Goal: Information Seeking & Learning: Find specific fact

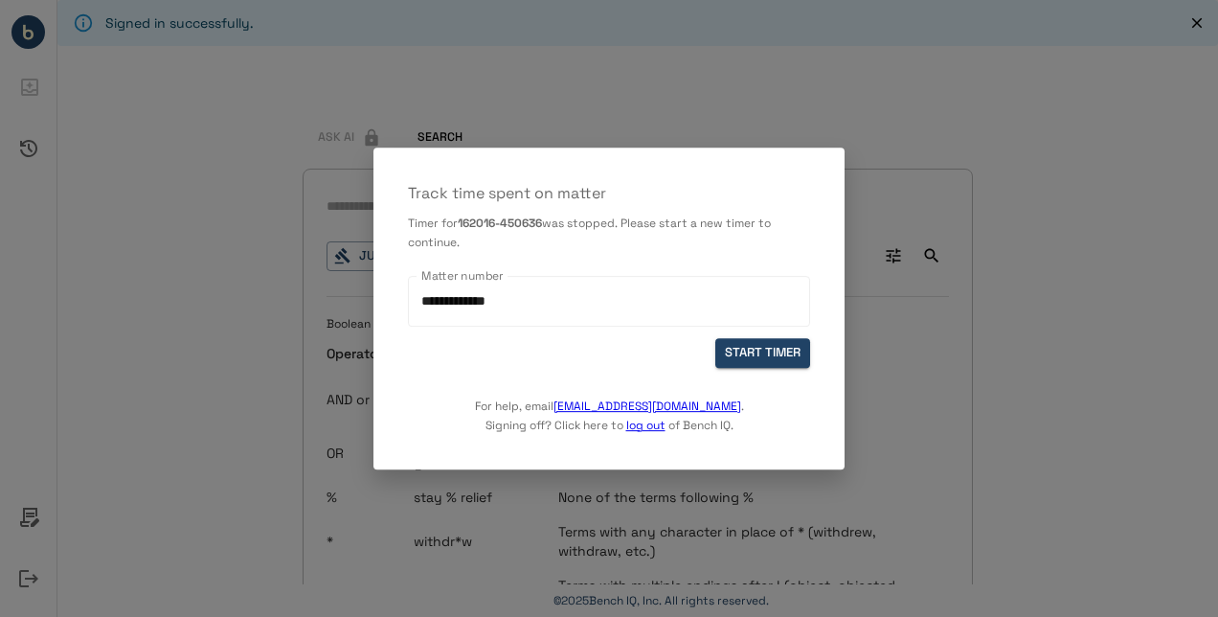
click at [778, 346] on button "START TIMER" at bounding box center [763, 353] width 95 height 30
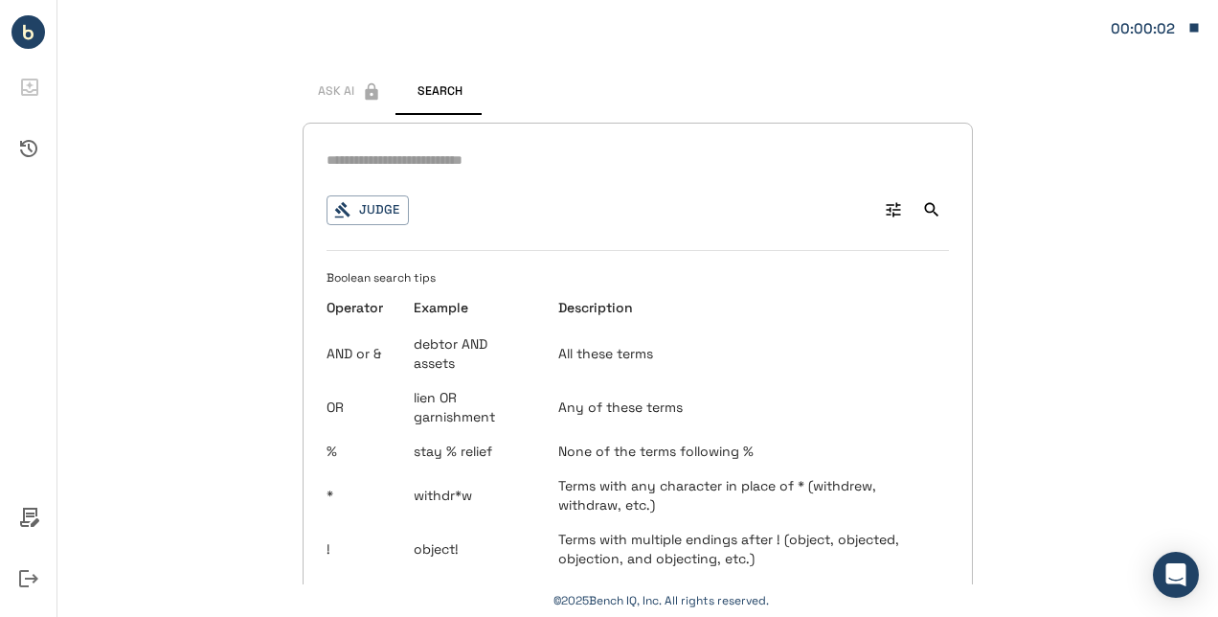
click at [468, 166] on input "text" at bounding box center [638, 161] width 623 height 28
type input "**********"
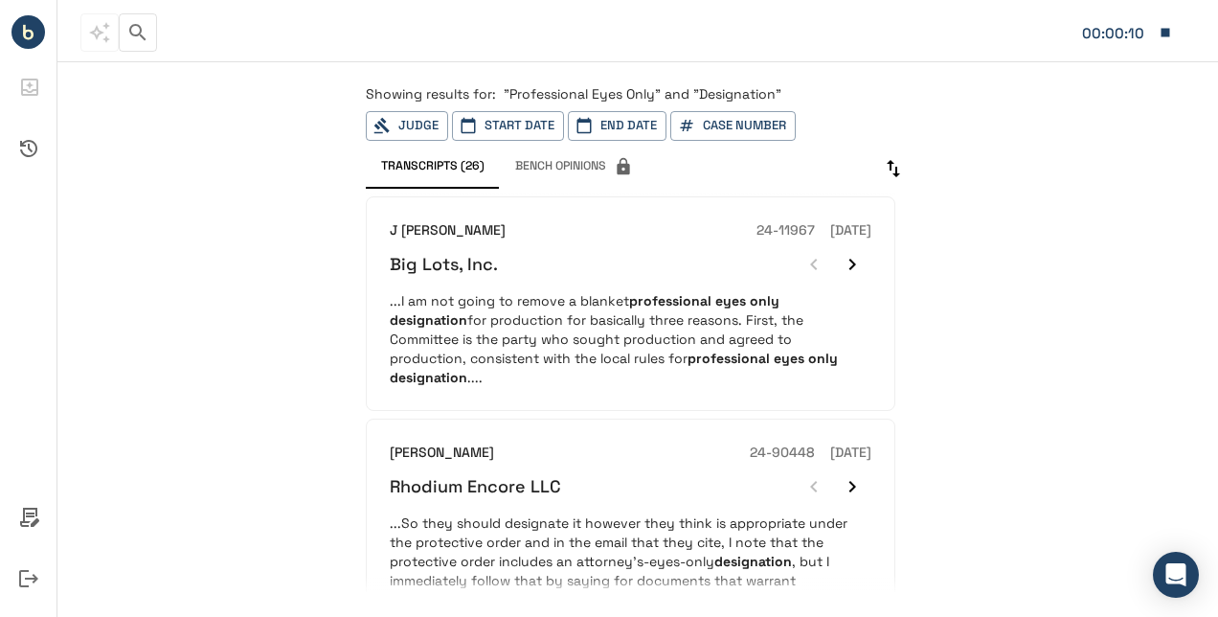
click at [630, 319] on p "...I am not going to remove a blanket professional eyes only designation for pr…" at bounding box center [631, 339] width 482 height 96
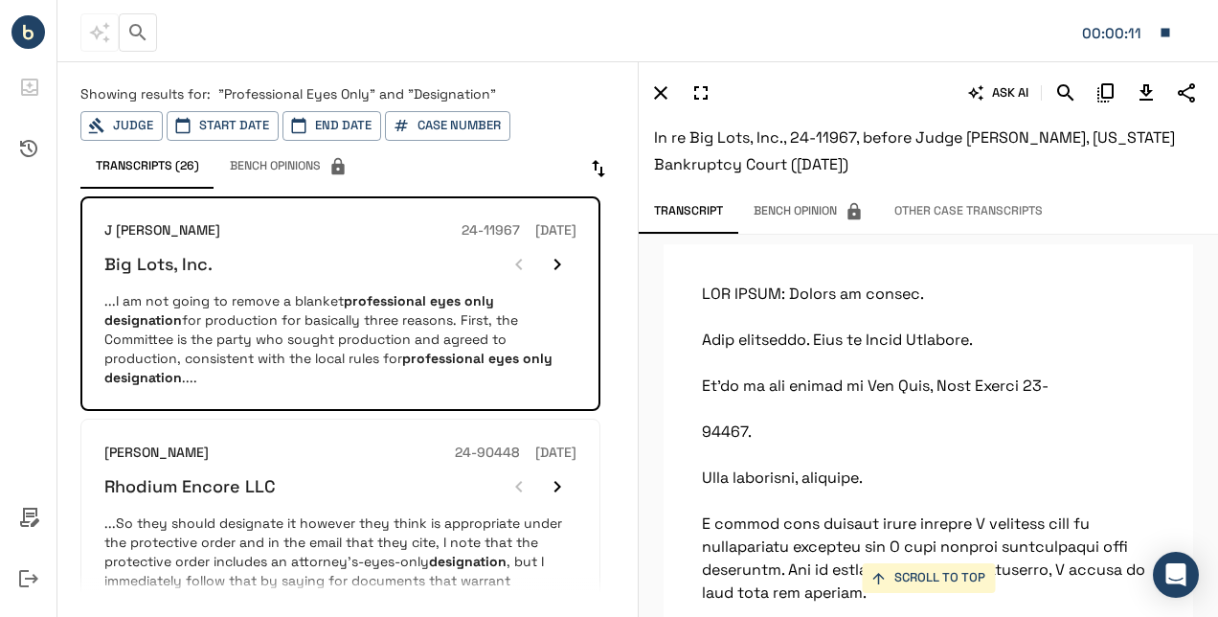
scroll to position [37732, 0]
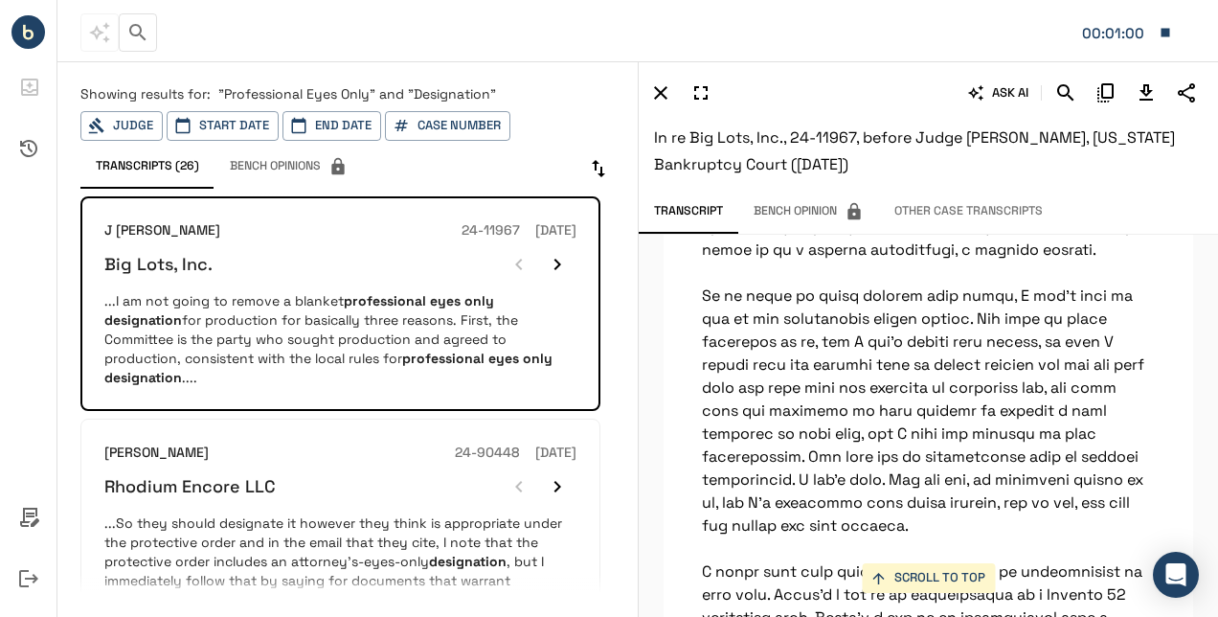
scroll to position [551, 0]
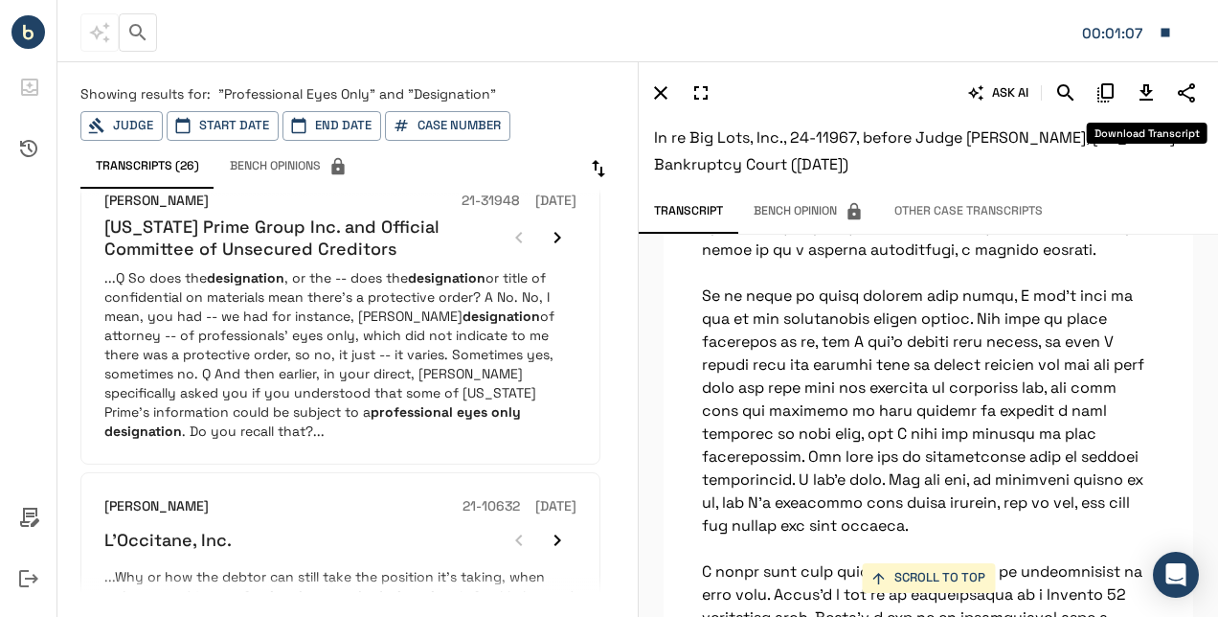
click at [1136, 92] on icon "Download Transcript" at bounding box center [1146, 92] width 23 height 23
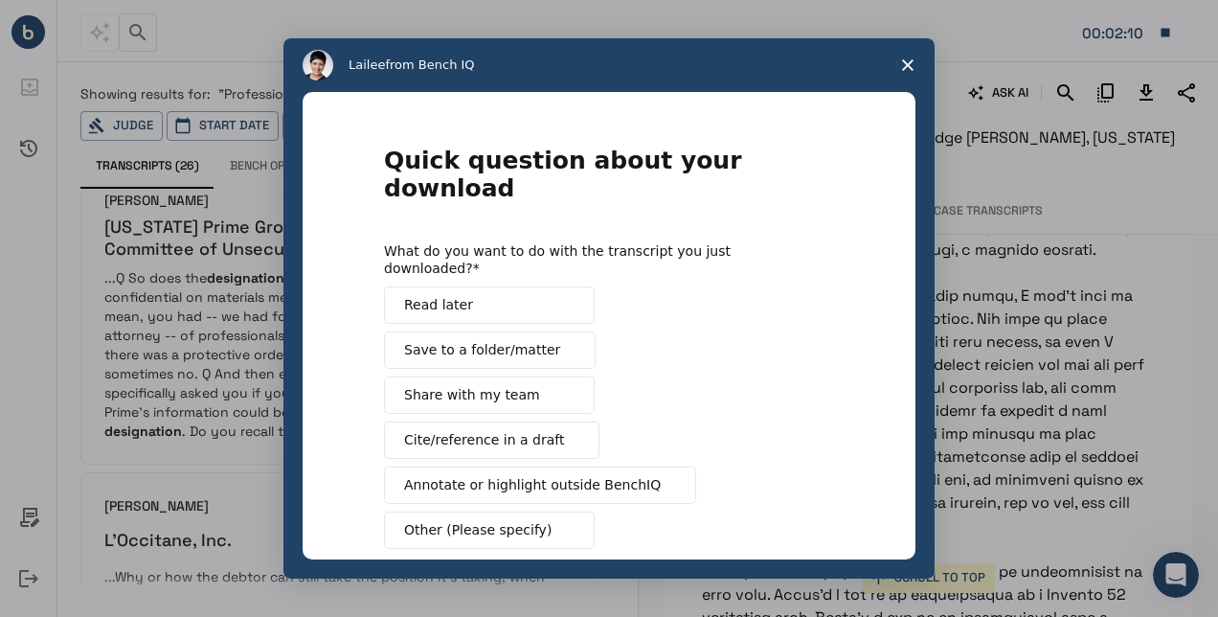
scroll to position [0, 0]
click at [910, 71] on span "Close survey" at bounding box center [908, 65] width 54 height 54
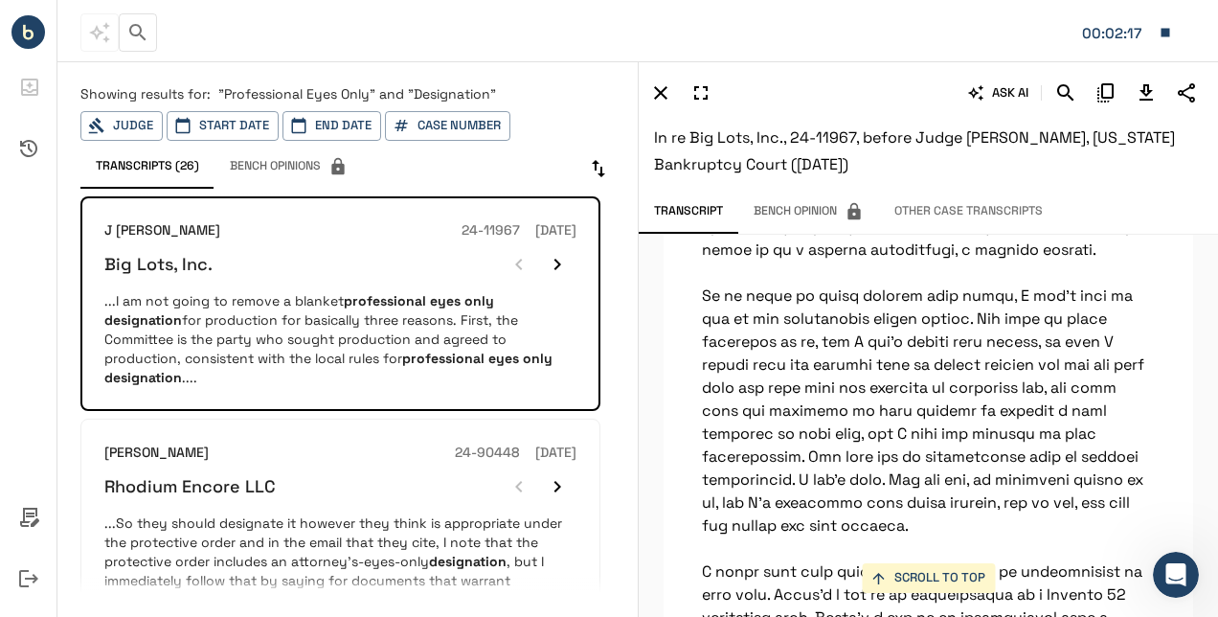
click at [123, 106] on div "Showing results for: "Professional Eyes Only" and "Designation" Judge Start Dat…" at bounding box center [347, 136] width 535 height 104
click at [122, 125] on button "Judge" at bounding box center [121, 126] width 82 height 30
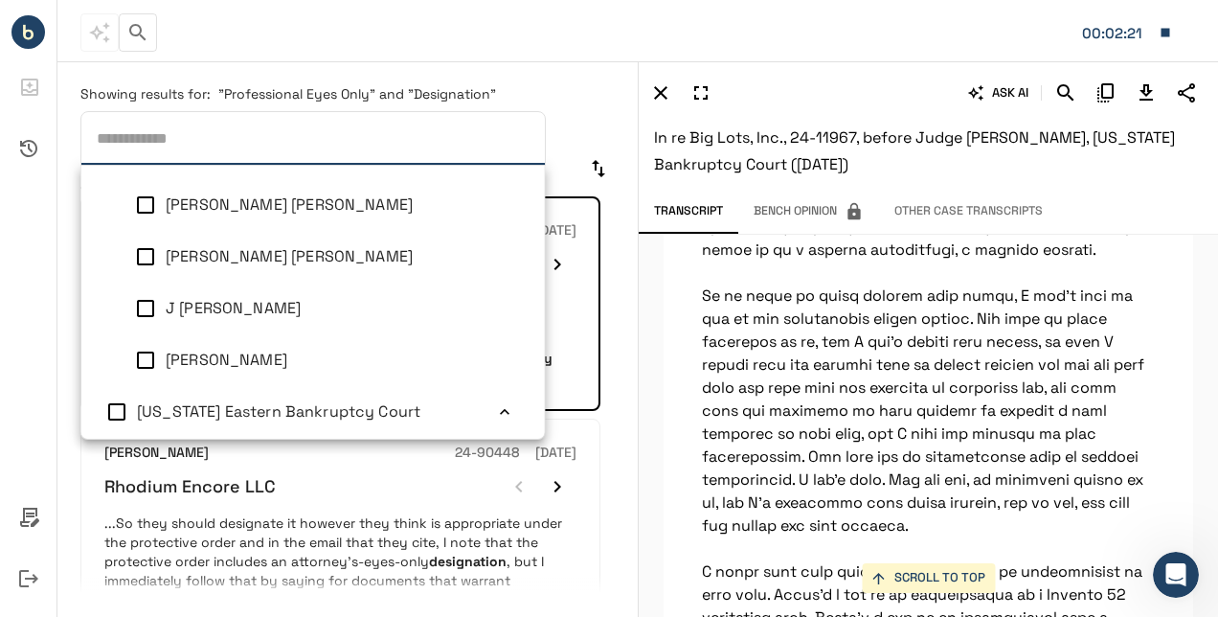
scroll to position [387, 0]
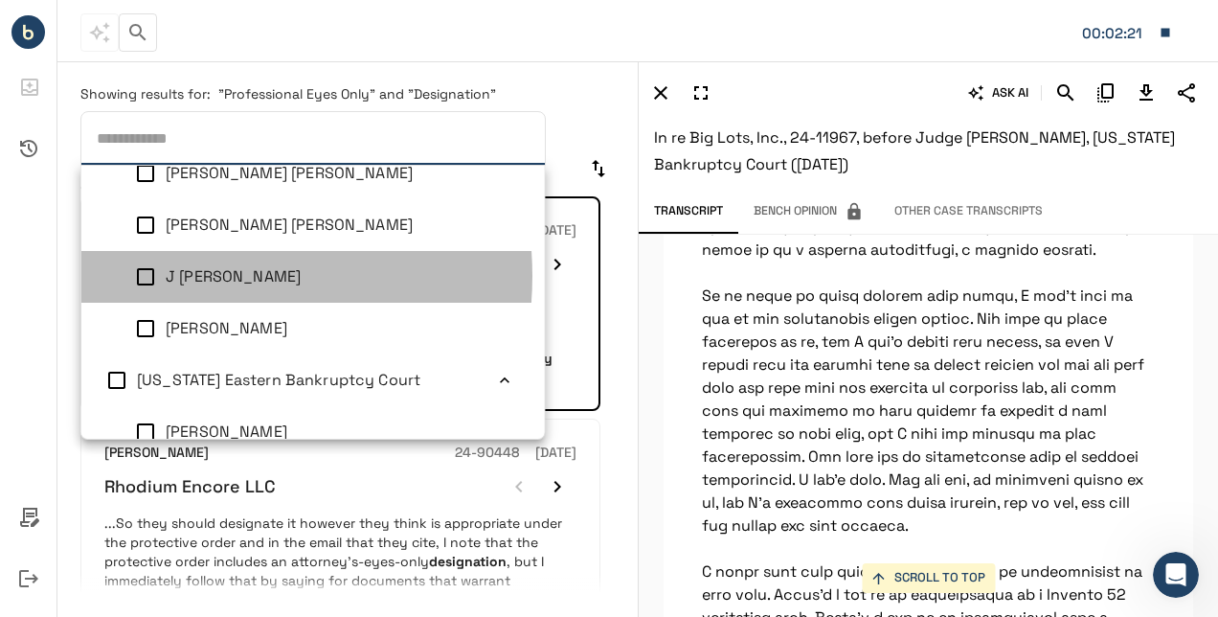
click at [184, 276] on span "J [PERSON_NAME]" at bounding box center [233, 276] width 135 height 20
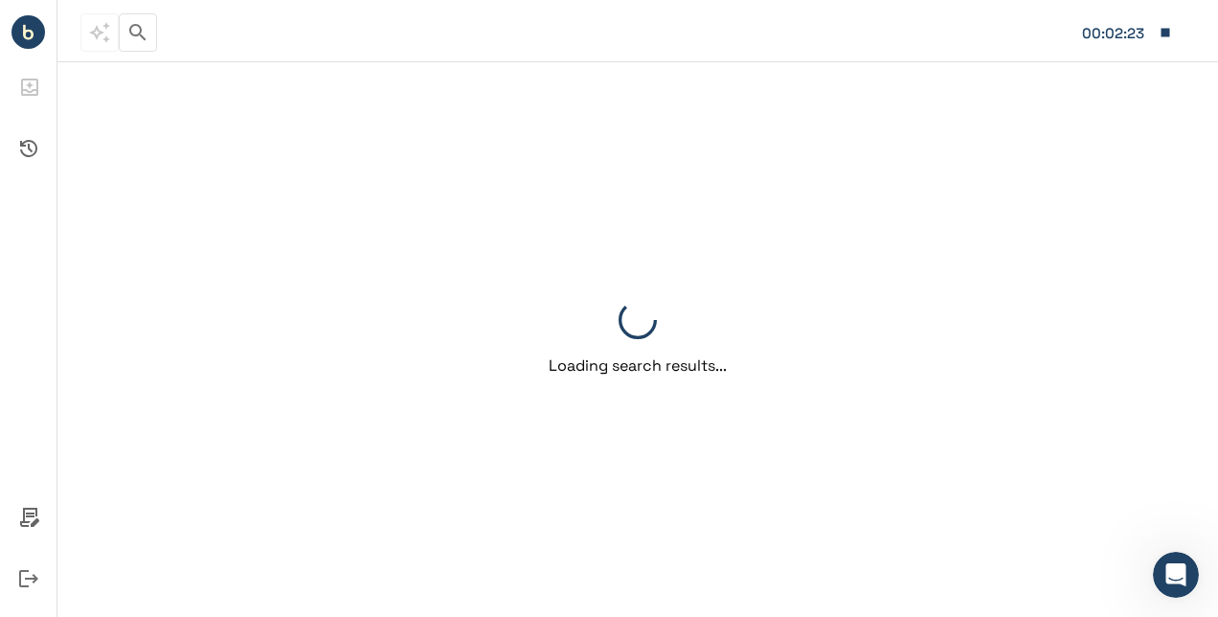
click at [0, 282] on html "**********" at bounding box center [609, 308] width 1218 height 617
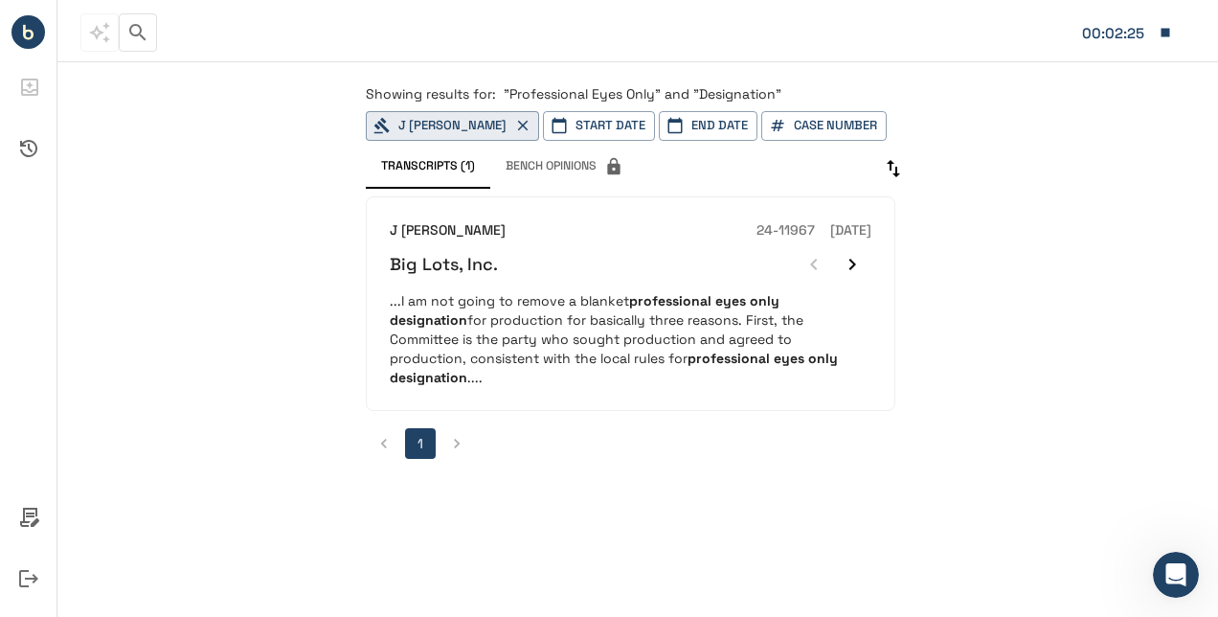
click at [667, 346] on p "...I am not going to remove a blanket professional eyes only designation for pr…" at bounding box center [631, 339] width 482 height 96
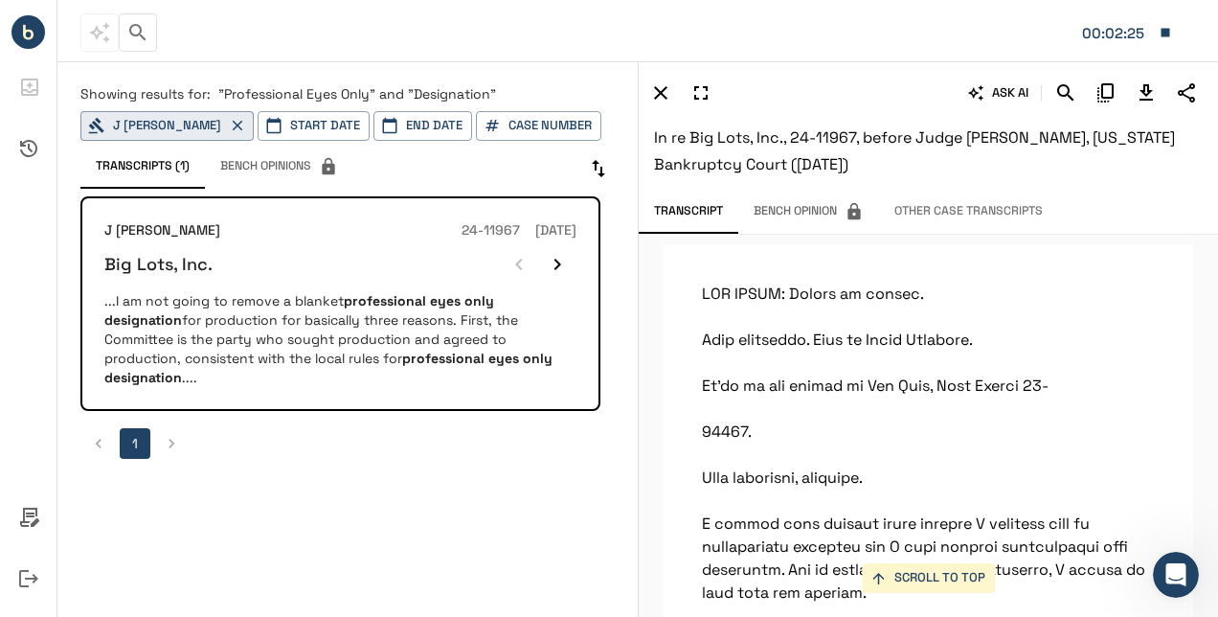
scroll to position [37924, 0]
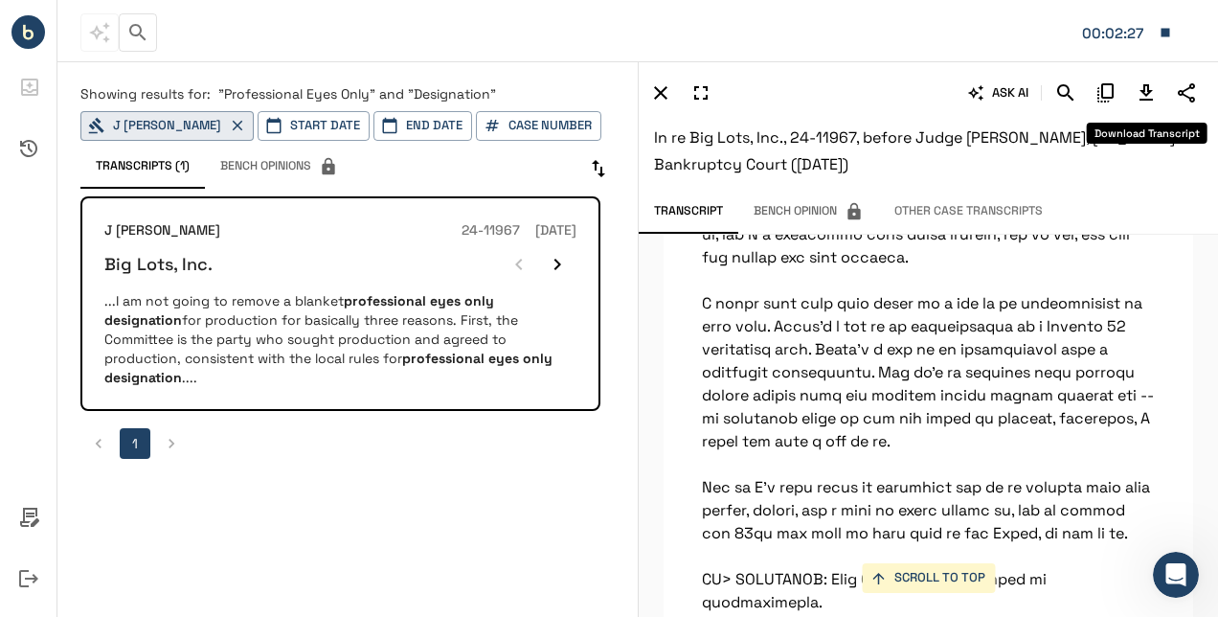
click at [1145, 98] on icon "Download Transcript" at bounding box center [1146, 92] width 23 height 23
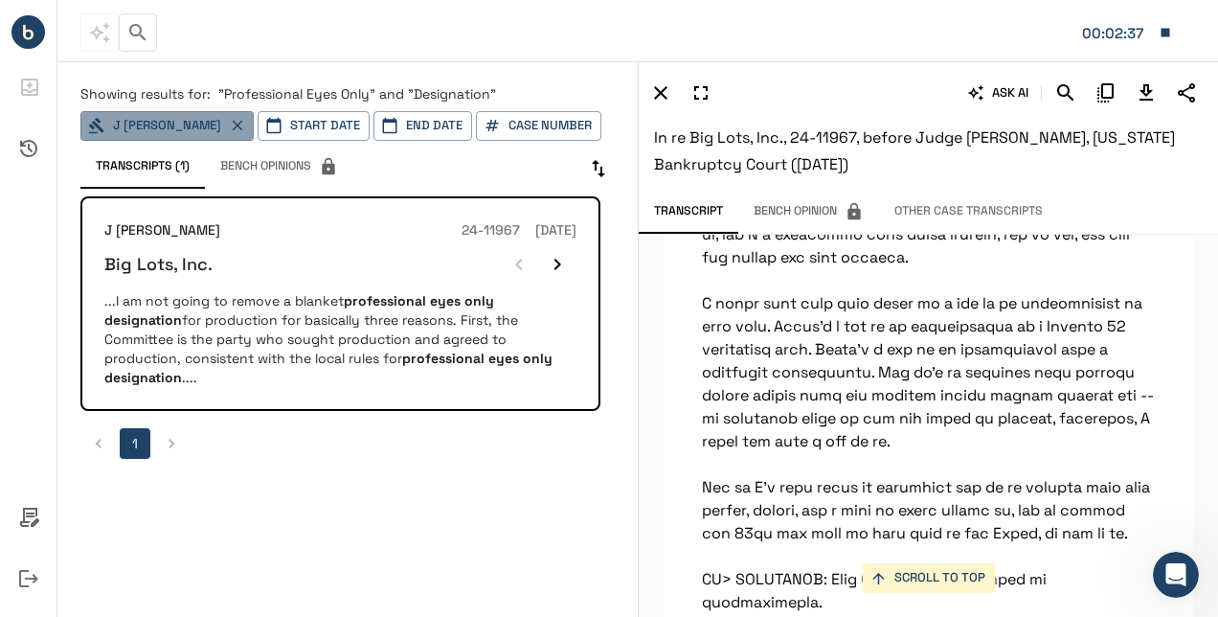
click at [201, 121] on button "J [PERSON_NAME]" at bounding box center [166, 126] width 173 height 30
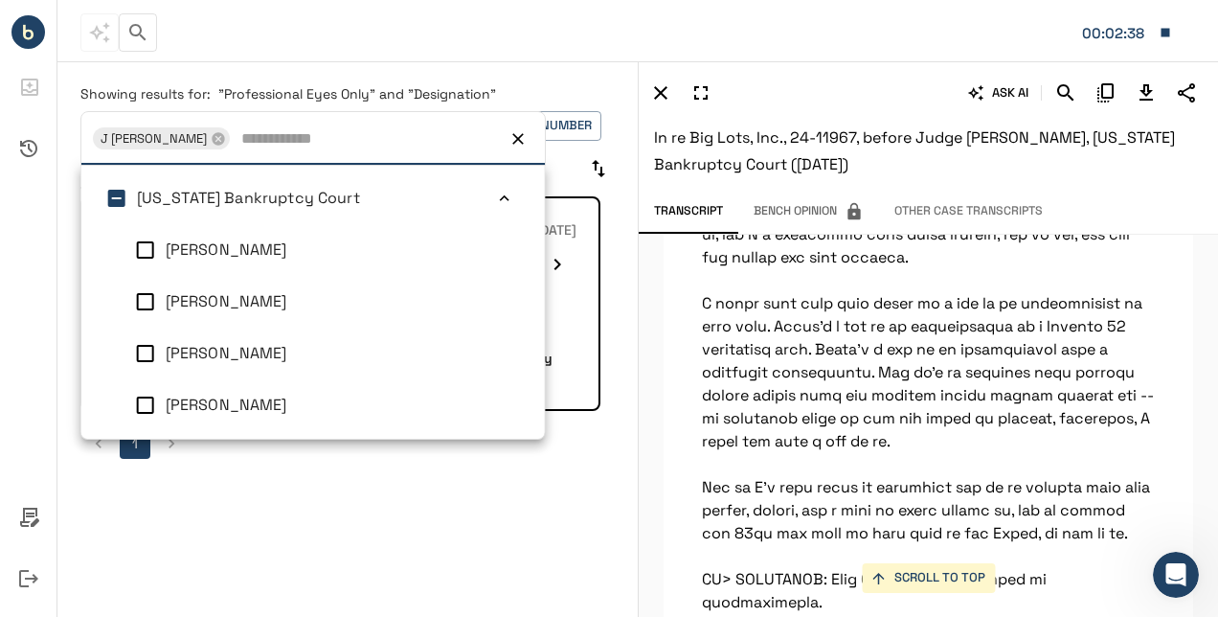
click at [194, 203] on span "[US_STATE] Bankruptcy Court" at bounding box center [248, 198] width 223 height 20
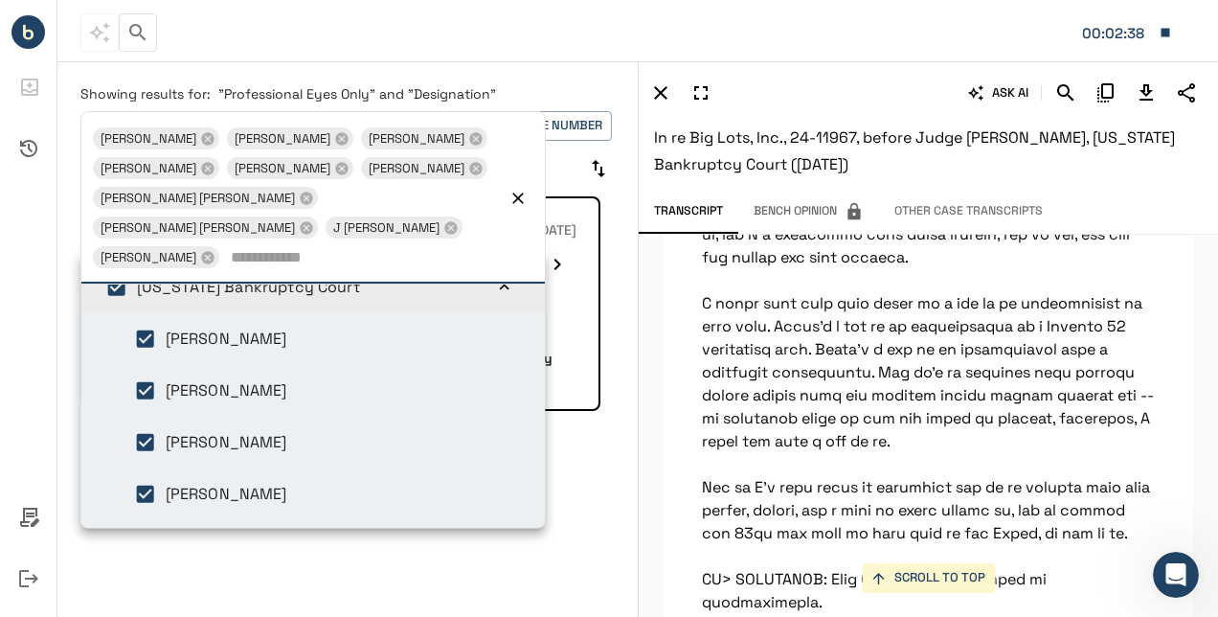
click at [30, 295] on div at bounding box center [28, 308] width 57 height 617
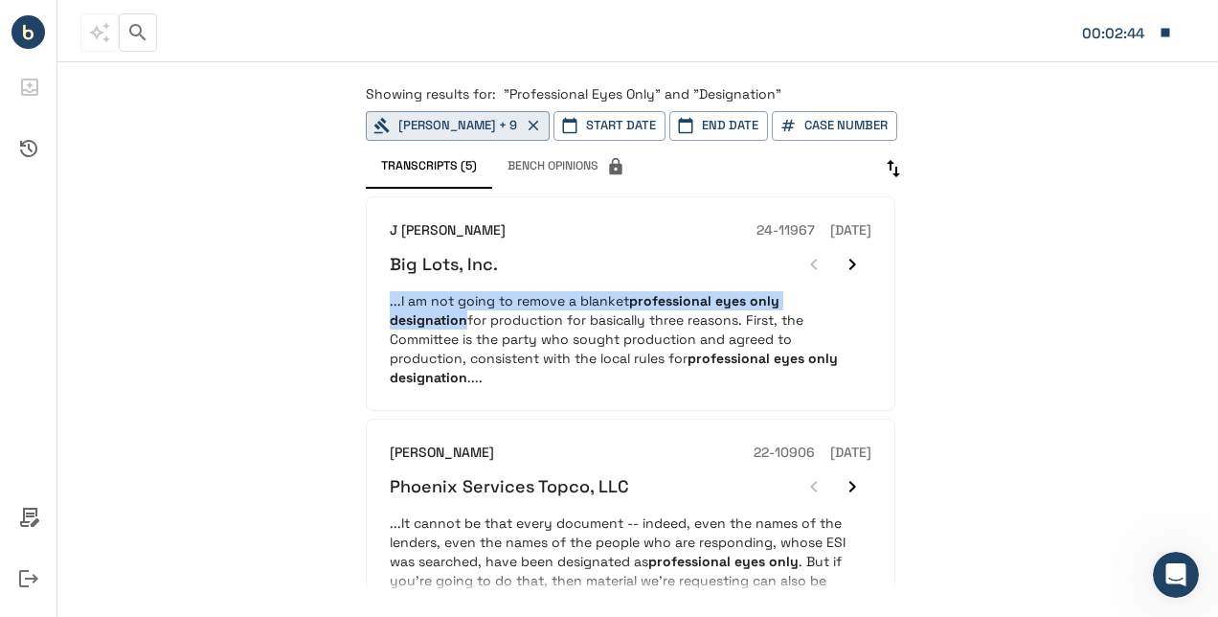
click at [912, 289] on div "J [PERSON_NAME] 24-11967 [DATE] Big Lots, Inc. ...I am not going to remove a bl…" at bounding box center [649, 390] width 567 height 403
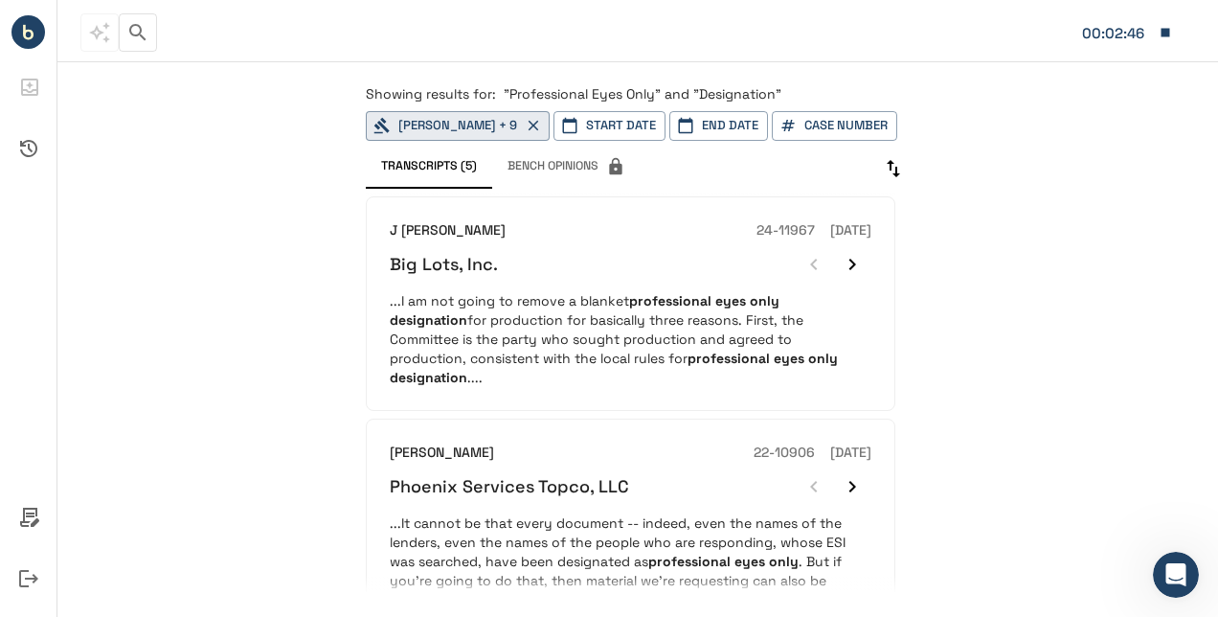
drag, startPoint x: 915, startPoint y: 287, endPoint x: 917, endPoint y: 308, distance: 21.2
click at [917, 308] on div "J [PERSON_NAME] 24-11967 [DATE] Big Lots, Inc. ...I am not going to remove a bl…" at bounding box center [649, 390] width 567 height 403
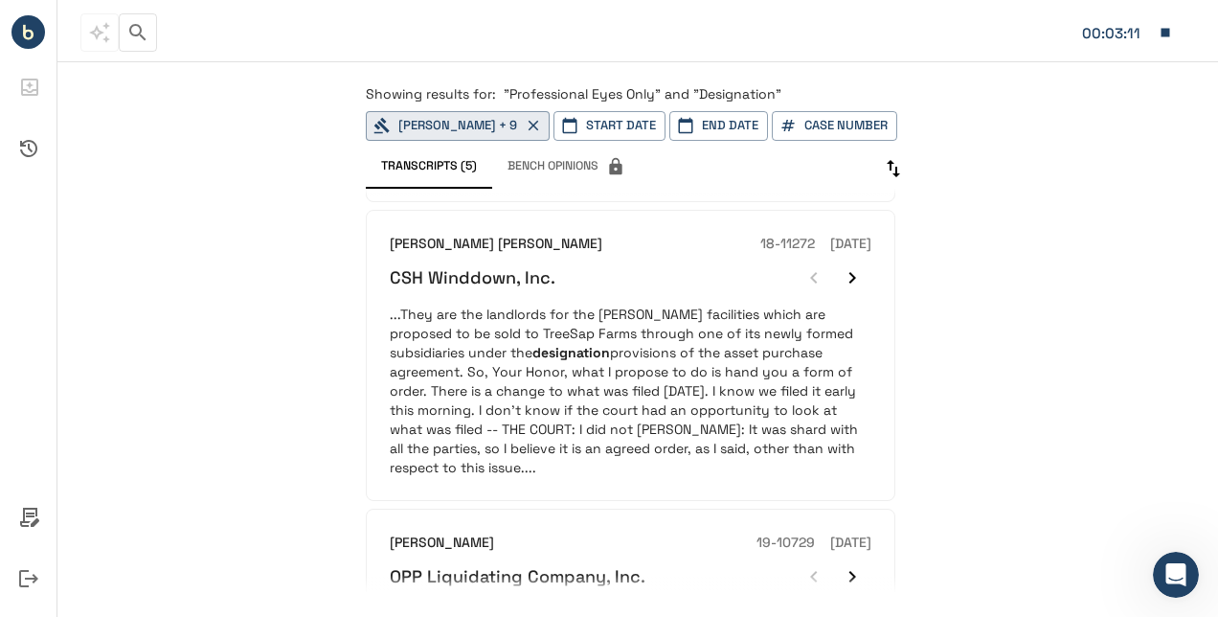
scroll to position [904, 0]
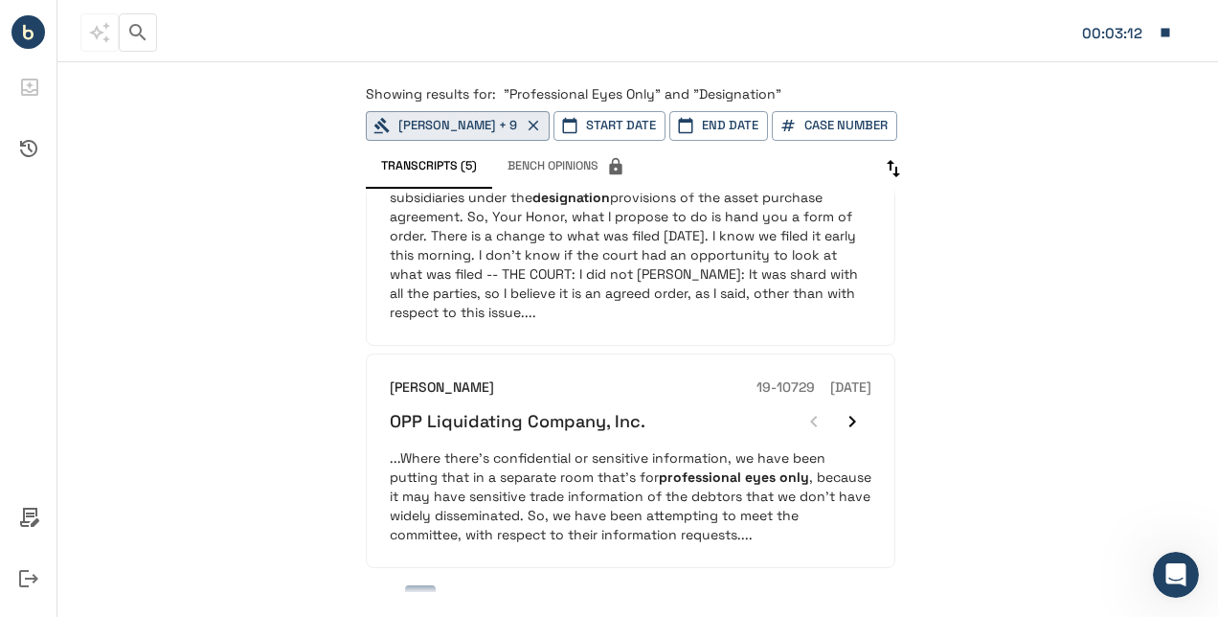
click at [605, 448] on p "...Where there's confidential or sensitive information, we have been putting th…" at bounding box center [631, 496] width 482 height 96
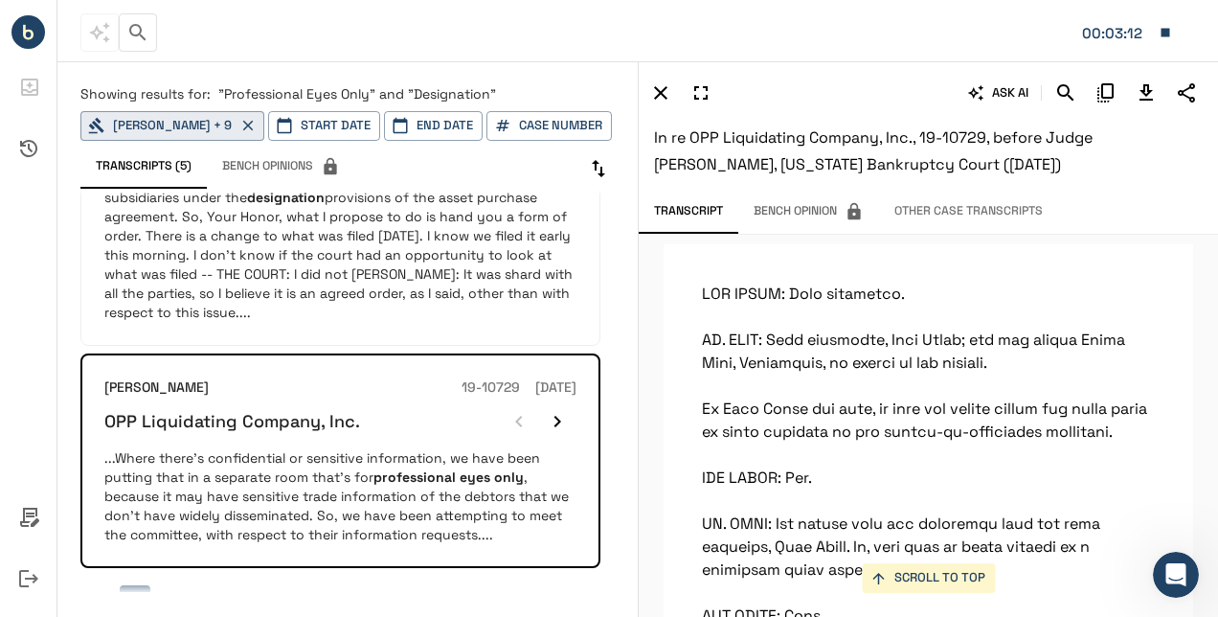
scroll to position [119518, 0]
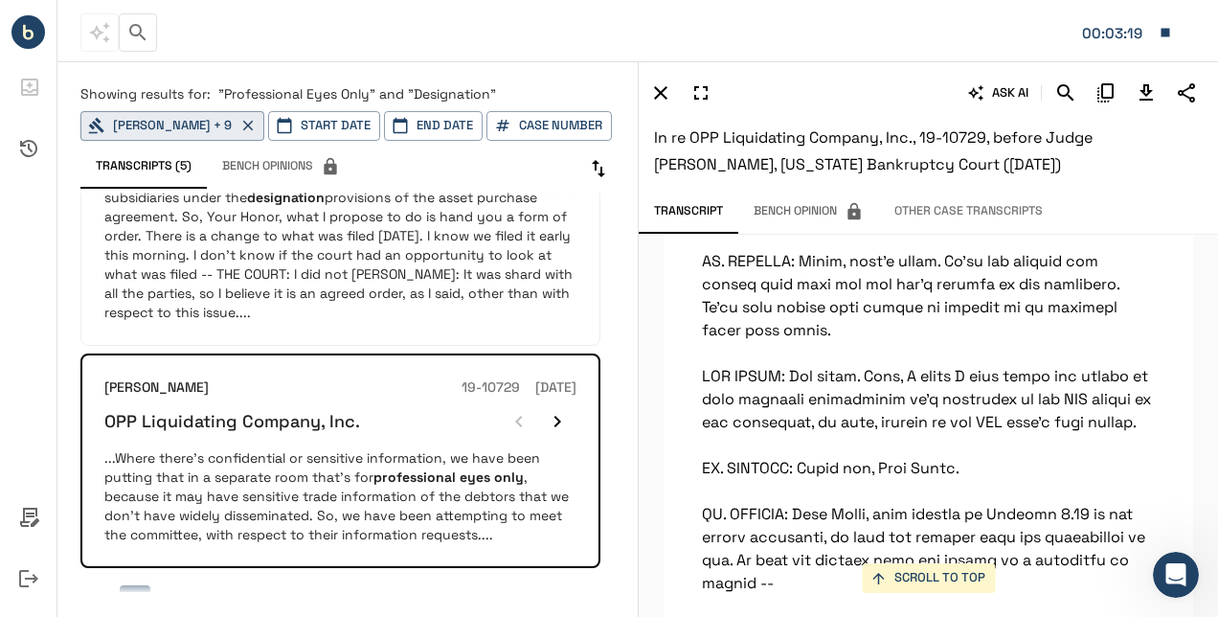
scroll to position [119288, 0]
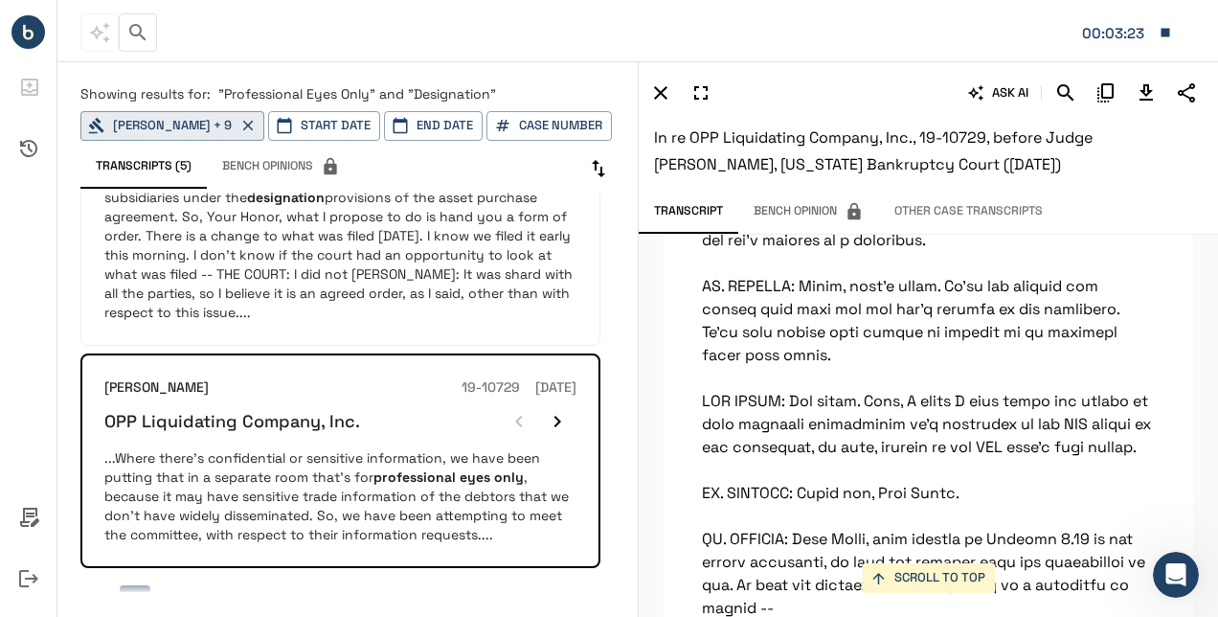
scroll to position [0, 0]
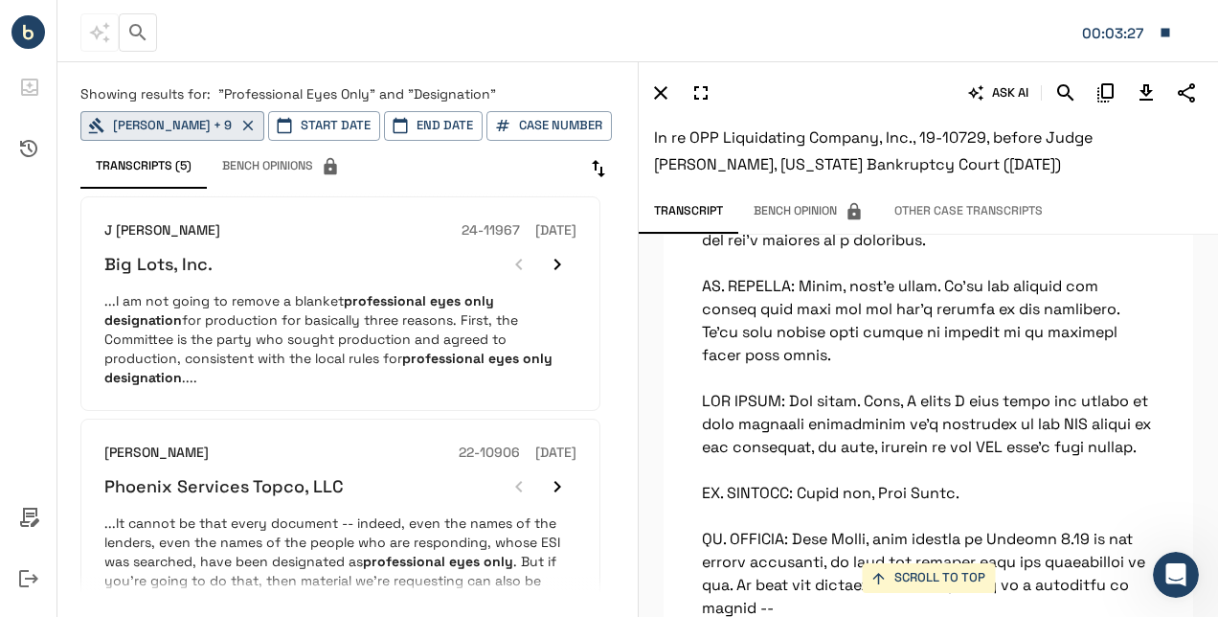
click at [360, 93] on span ""Professional Eyes Only" and "Designation"" at bounding box center [357, 93] width 278 height 17
drag, startPoint x: 381, startPoint y: 95, endPoint x: 549, endPoint y: 93, distance: 167.6
click at [549, 93] on p "Showing results for: "Professional Eyes Only" and "Designation"" at bounding box center [347, 93] width 535 height 19
click at [379, 103] on p "Showing results for: "Professional Eyes Only" and "Designation"" at bounding box center [347, 93] width 535 height 19
drag, startPoint x: 502, startPoint y: 99, endPoint x: 375, endPoint y: 98, distance: 126.4
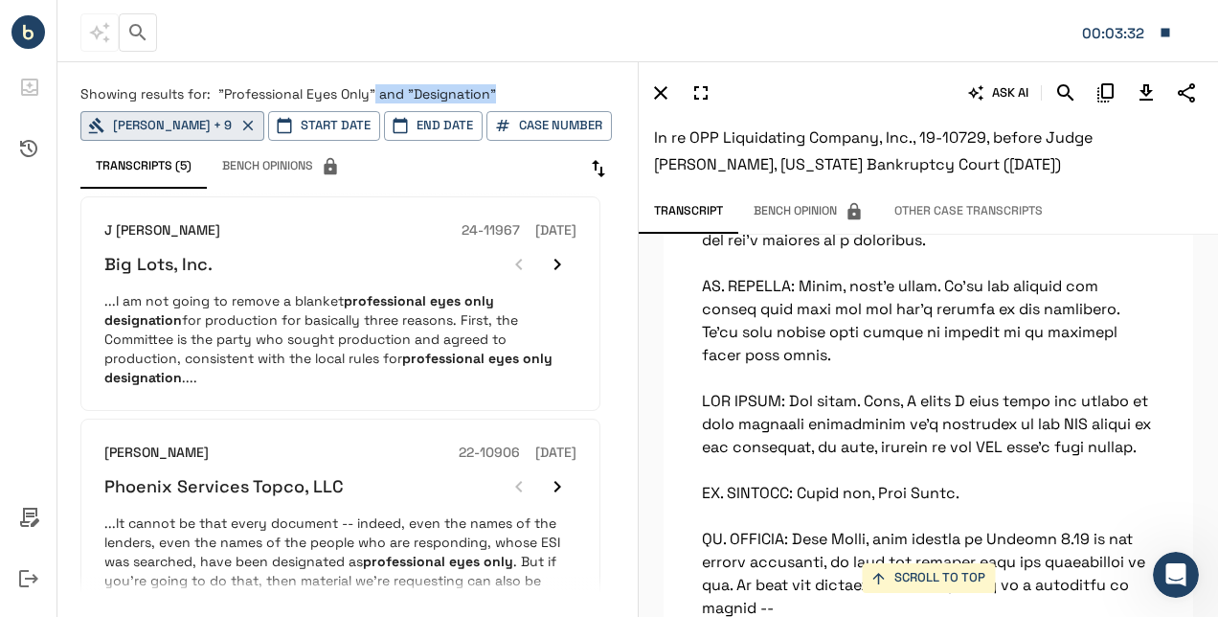
click at [375, 98] on p "Showing results for: "Professional Eyes Only" and "Designation"" at bounding box center [347, 93] width 535 height 19
click at [378, 92] on span ""Professional Eyes Only" and "Designation"" at bounding box center [357, 93] width 278 height 17
drag, startPoint x: 378, startPoint y: 92, endPoint x: 410, endPoint y: 84, distance: 32.5
click at [410, 84] on p "Showing results for: "Professional Eyes Only" and "Designation"" at bounding box center [347, 93] width 535 height 19
click at [410, 84] on div "Showing results for: "Professional Eyes Only" and "Designation" [PERSON_NAME] +…" at bounding box center [347, 334] width 580 height 546
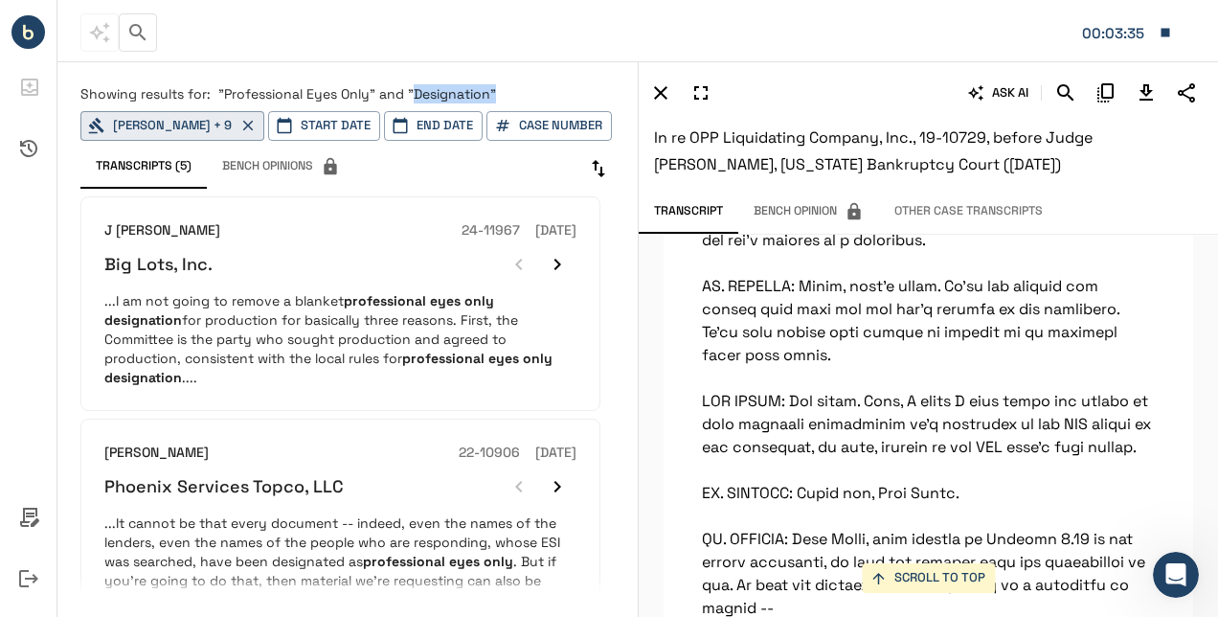
click at [500, 89] on p "Showing results for: "Professional Eyes Only" and "Designation"" at bounding box center [347, 93] width 535 height 19
drag, startPoint x: 391, startPoint y: 96, endPoint x: 524, endPoint y: 81, distance: 133.9
click at [524, 81] on div "Showing results for: "Professional Eyes Only" and "Designation" [PERSON_NAME] +…" at bounding box center [347, 334] width 580 height 546
click at [251, 25] on div "00:03:39" at bounding box center [631, 32] width 1102 height 40
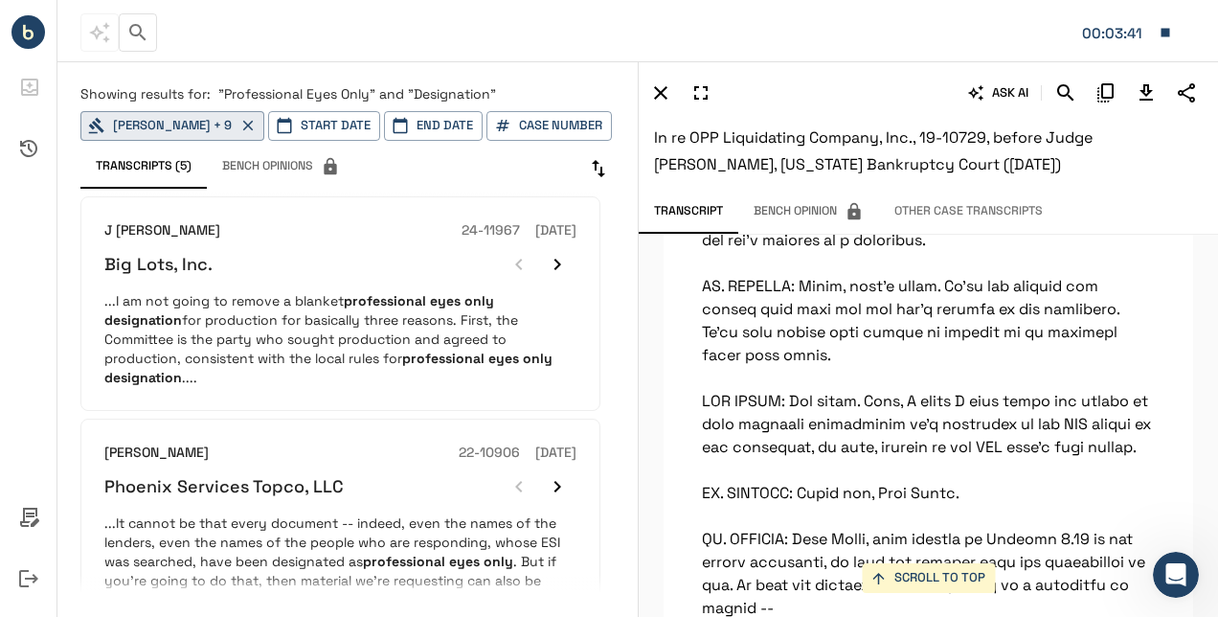
click at [529, 88] on p "Showing results for: "Professional Eyes Only" and "Designation"" at bounding box center [347, 93] width 535 height 19
click at [140, 96] on span "Showing results for:" at bounding box center [145, 93] width 130 height 17
click at [197, 125] on button "[PERSON_NAME] + 9" at bounding box center [172, 126] width 184 height 30
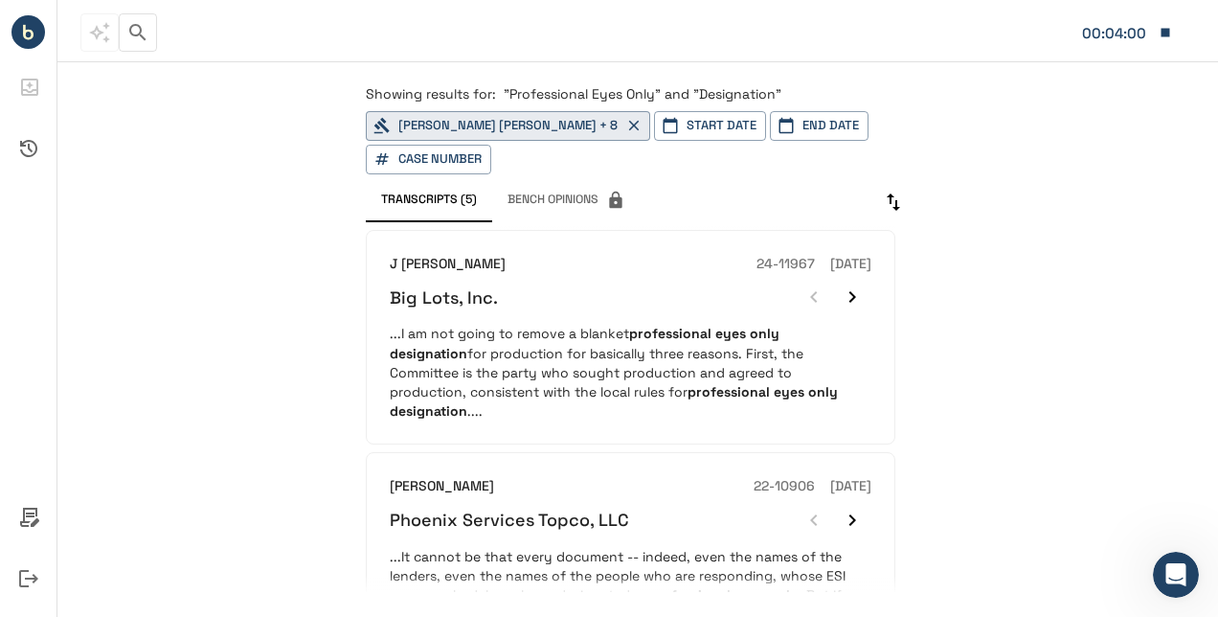
click at [443, 49] on div "00:04:00" at bounding box center [631, 32] width 1102 height 40
click at [138, 34] on icon "button" at bounding box center [137, 32] width 16 height 16
click at [288, 249] on div "Showing results for: "Professional Eyes Only" and "Designation" [PERSON_NAME] […" at bounding box center [637, 339] width 1161 height 556
click at [1063, 144] on div "Showing results for: "Professional Eyes Only" and "Designation" [PERSON_NAME] […" at bounding box center [637, 339] width 1161 height 556
click at [657, 94] on span ""Professional Eyes Only" and "Designation"" at bounding box center [643, 93] width 278 height 17
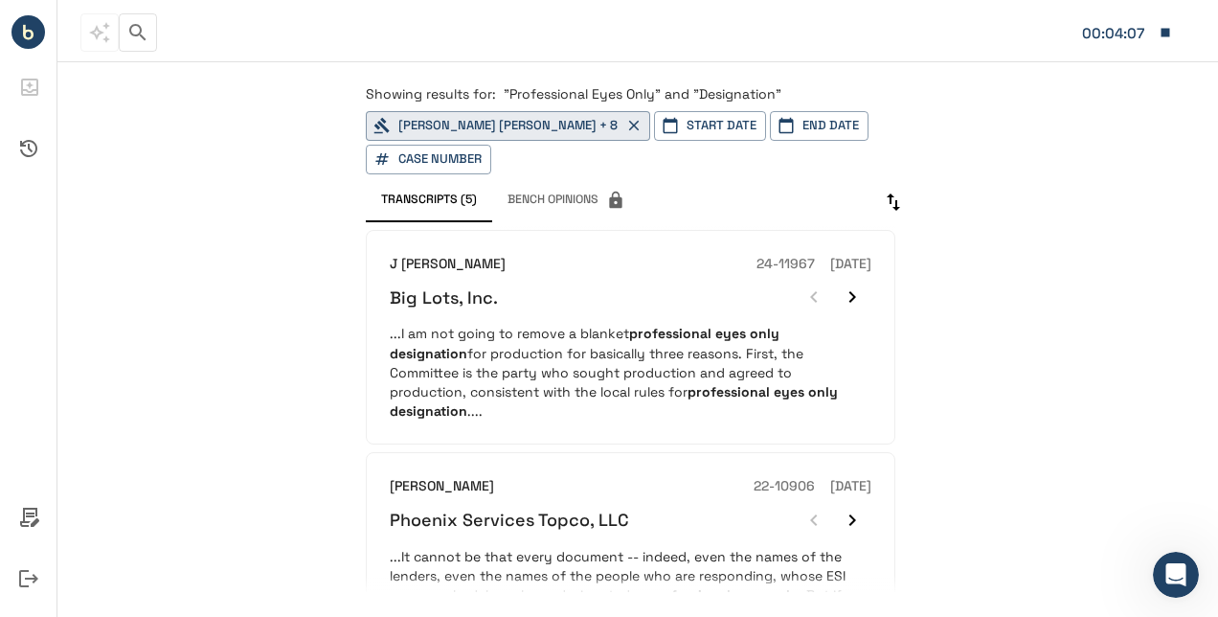
click at [127, 25] on icon "button" at bounding box center [137, 32] width 23 height 23
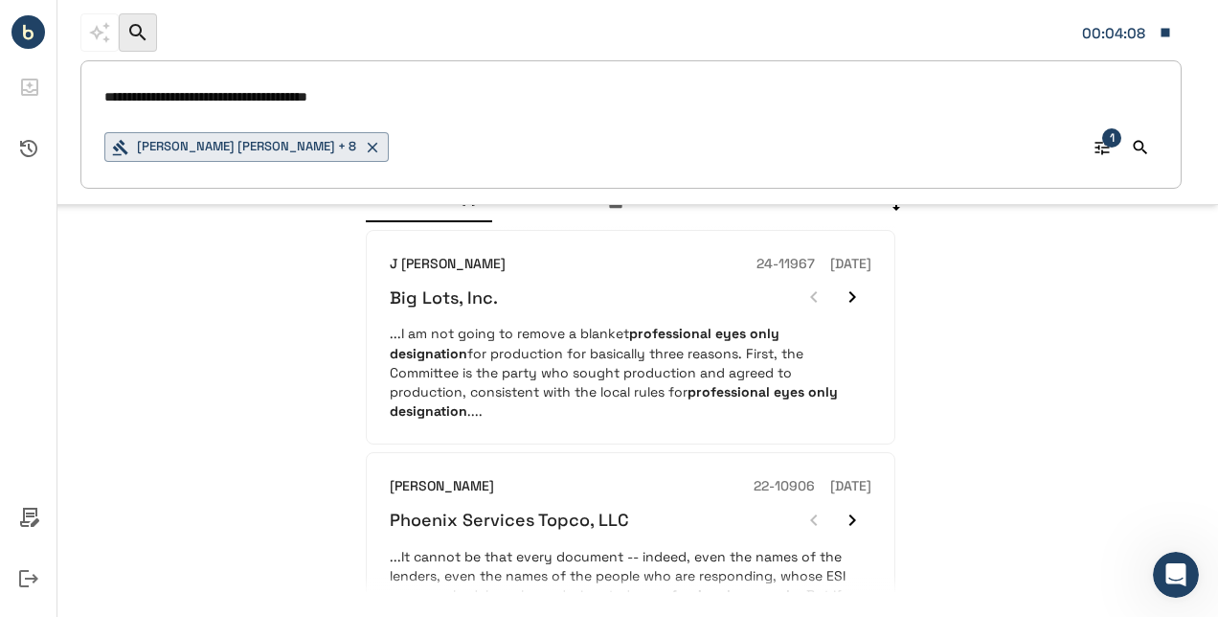
click at [127, 25] on icon "button" at bounding box center [137, 32] width 23 height 23
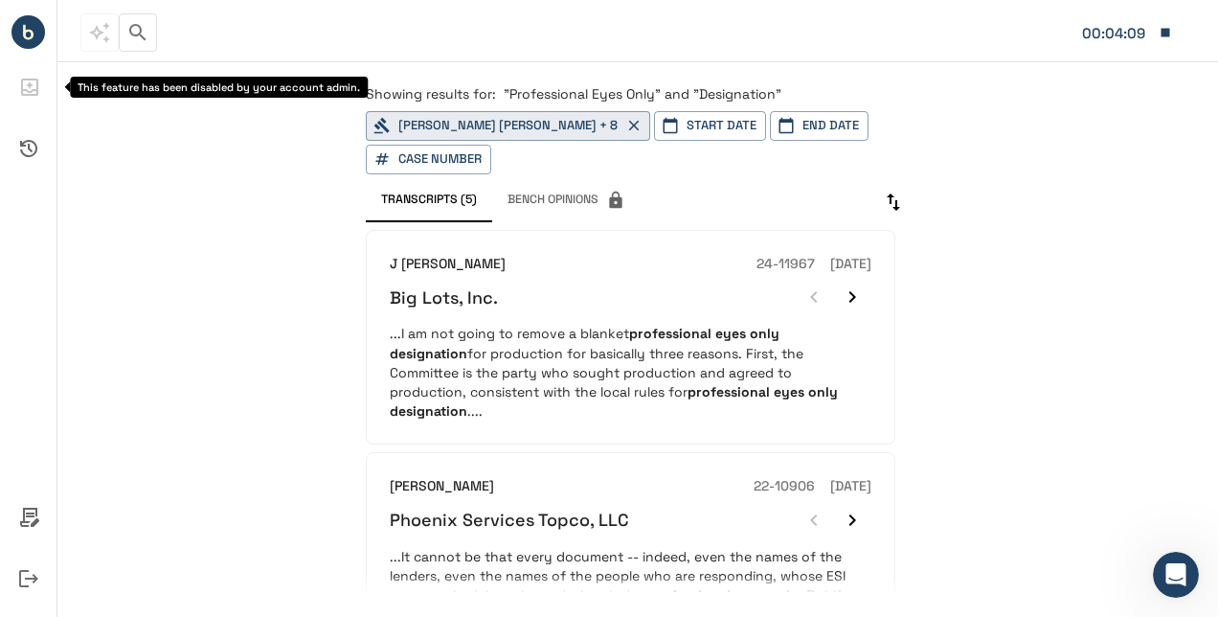
click at [19, 57] on li "This feature has been disabled by your account admin." at bounding box center [28, 87] width 57 height 61
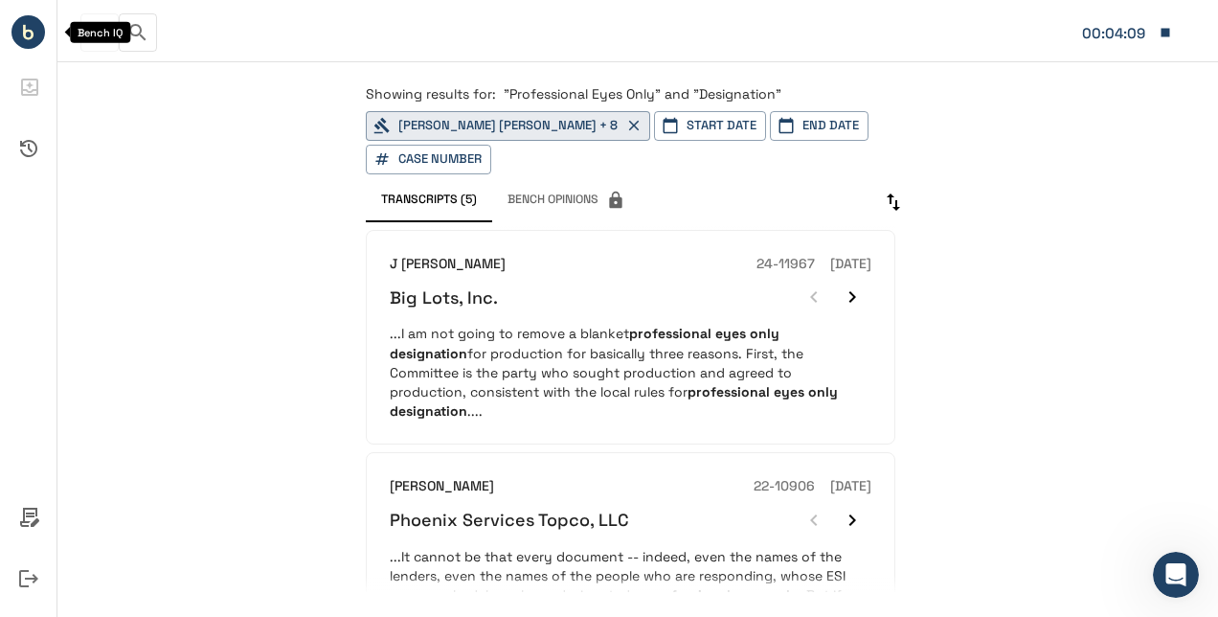
click at [33, 24] on circle "Bench IQ" at bounding box center [28, 32] width 34 height 34
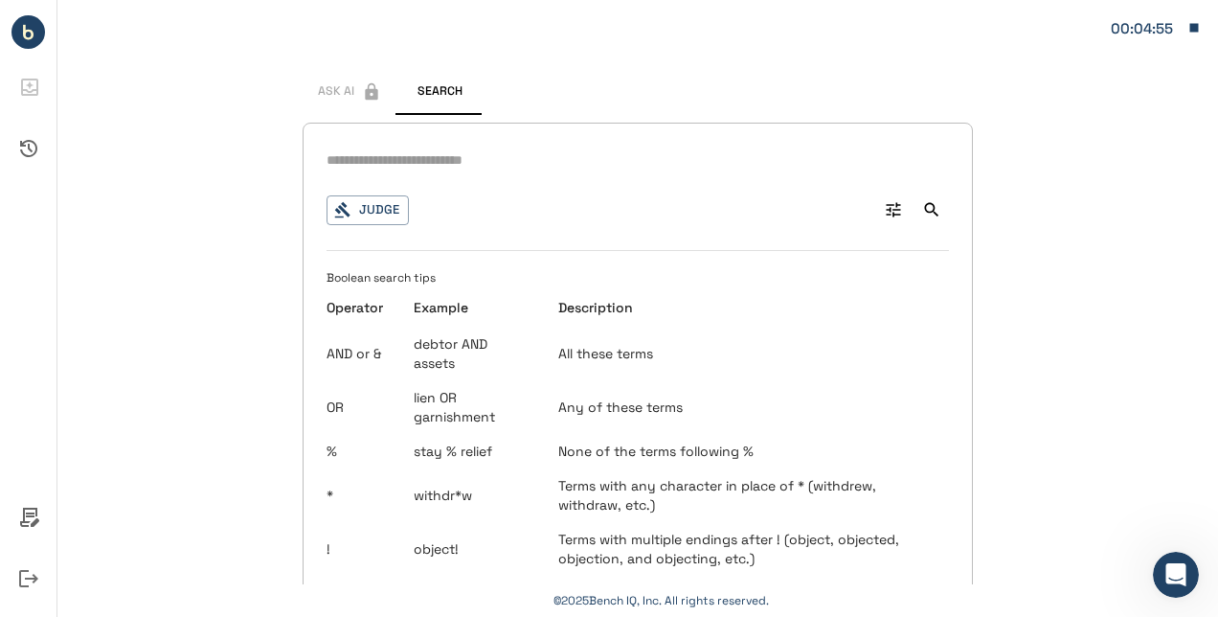
click at [419, 155] on input "text" at bounding box center [638, 161] width 623 height 28
type input "**********"
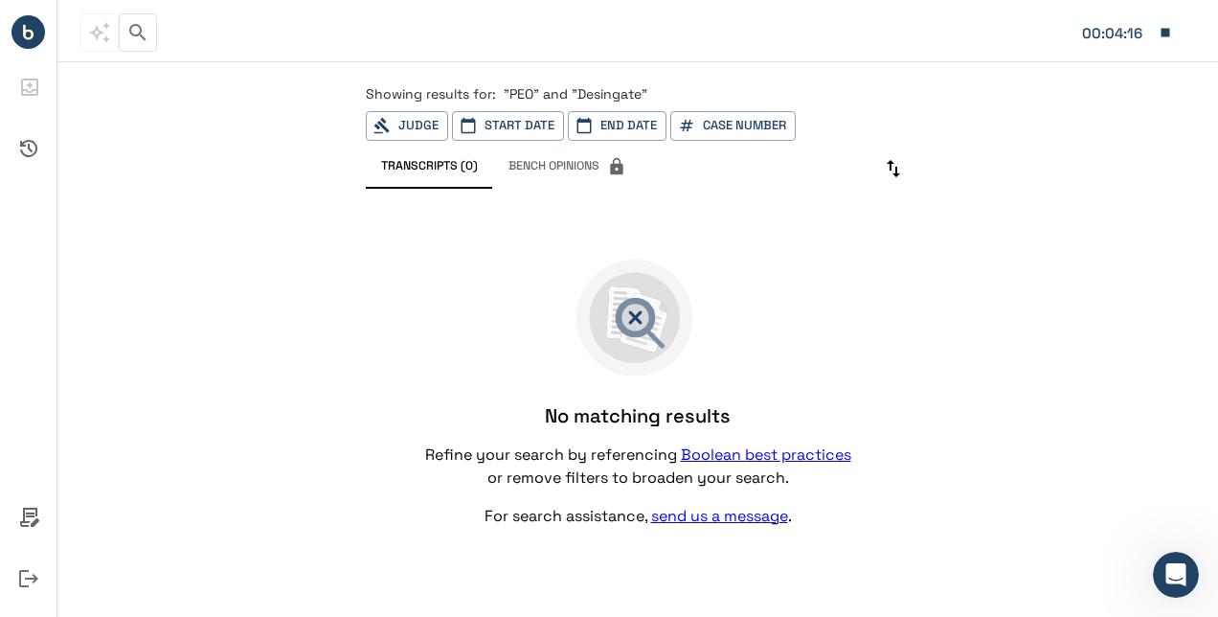
click at [611, 94] on span ""PEO" and "Desingate"" at bounding box center [576, 93] width 144 height 17
click at [132, 27] on icon "button" at bounding box center [137, 32] width 23 height 23
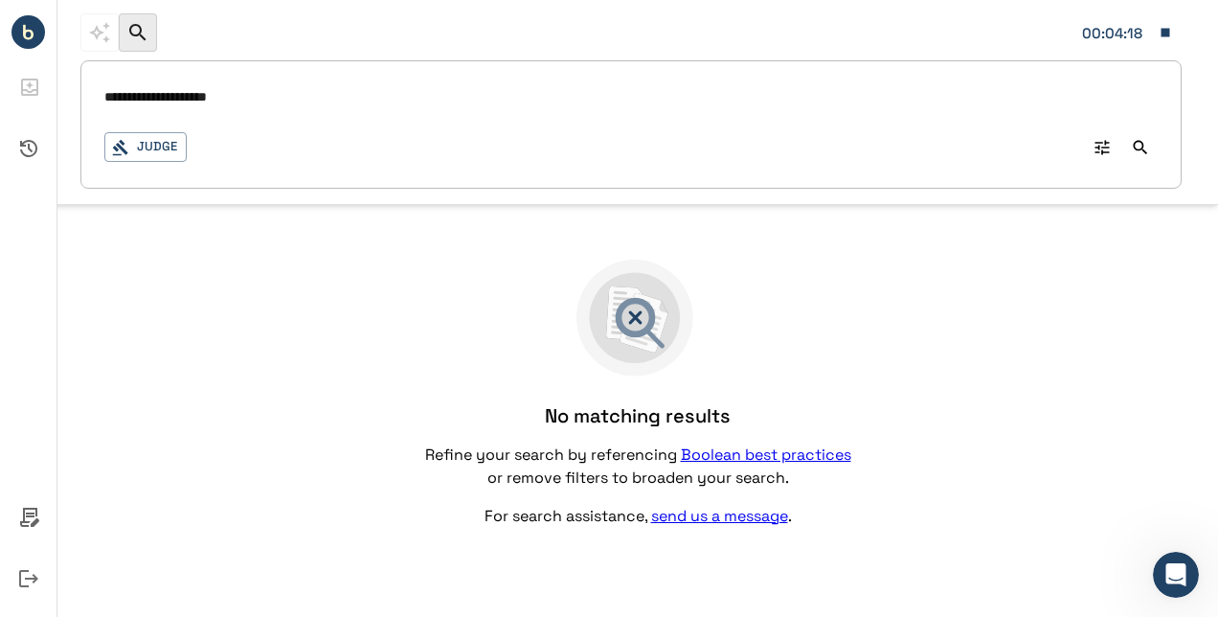
click at [190, 80] on div "**********" at bounding box center [631, 124] width 1102 height 128
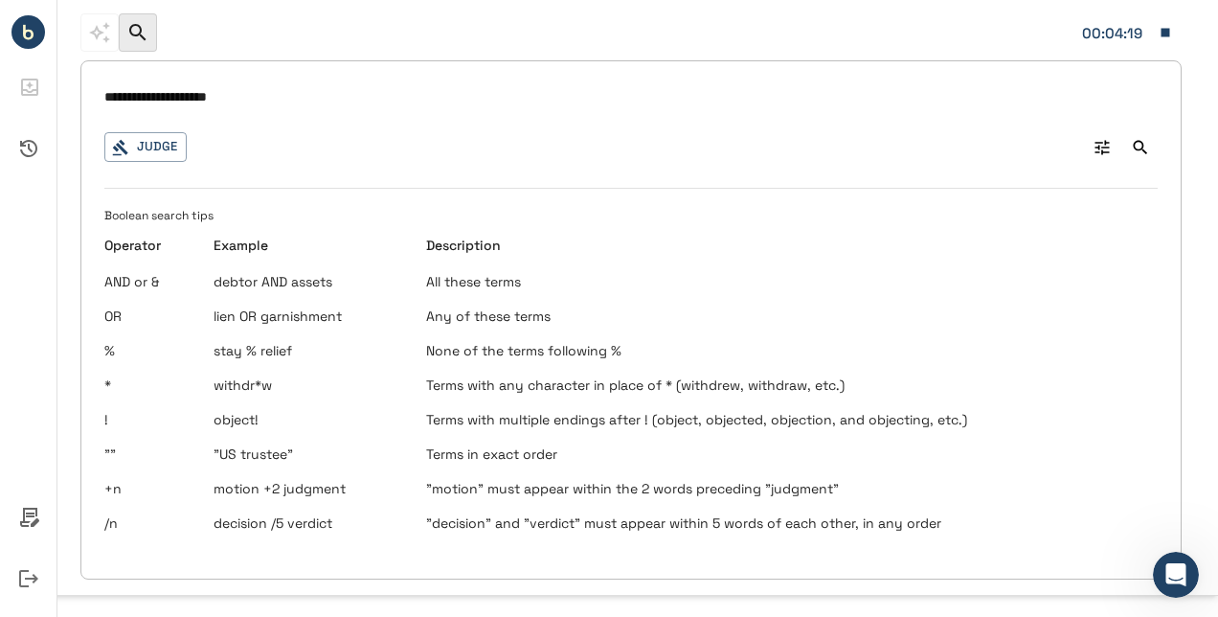
type input "**********"
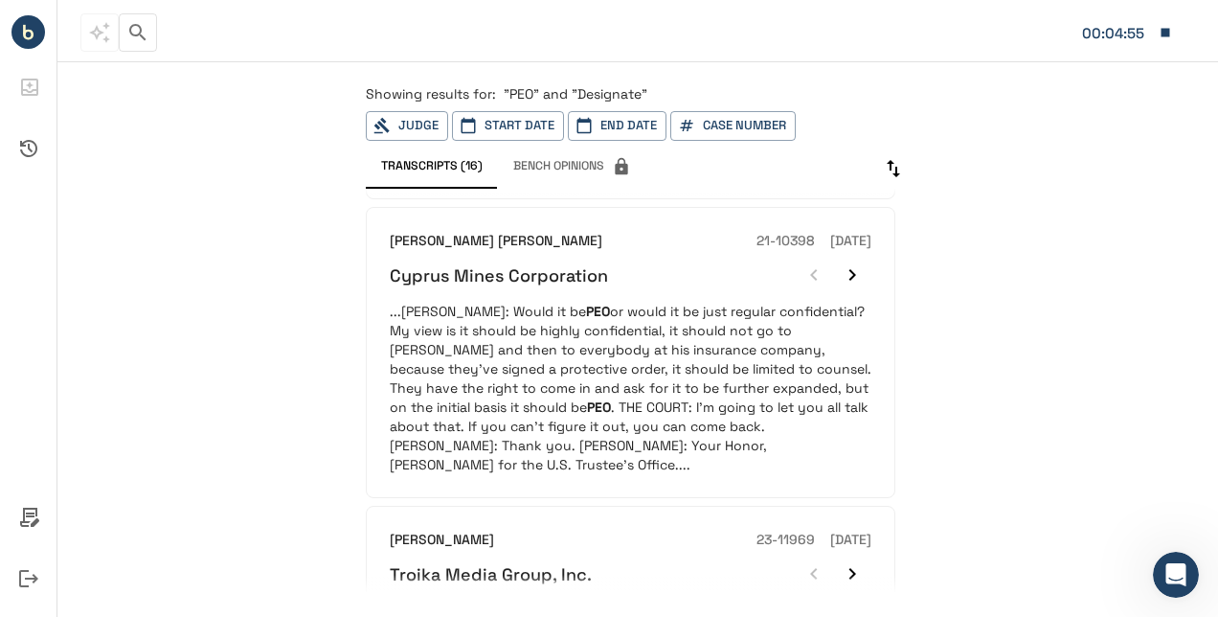
scroll to position [2447, 0]
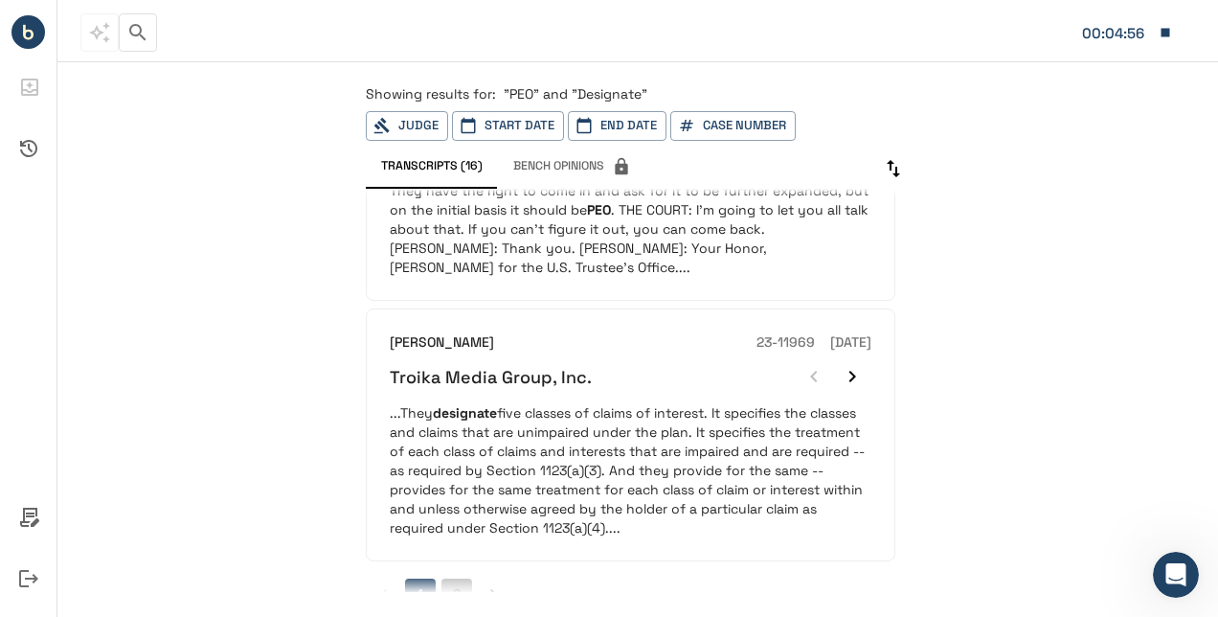
click at [456, 579] on button "2" at bounding box center [457, 594] width 31 height 31
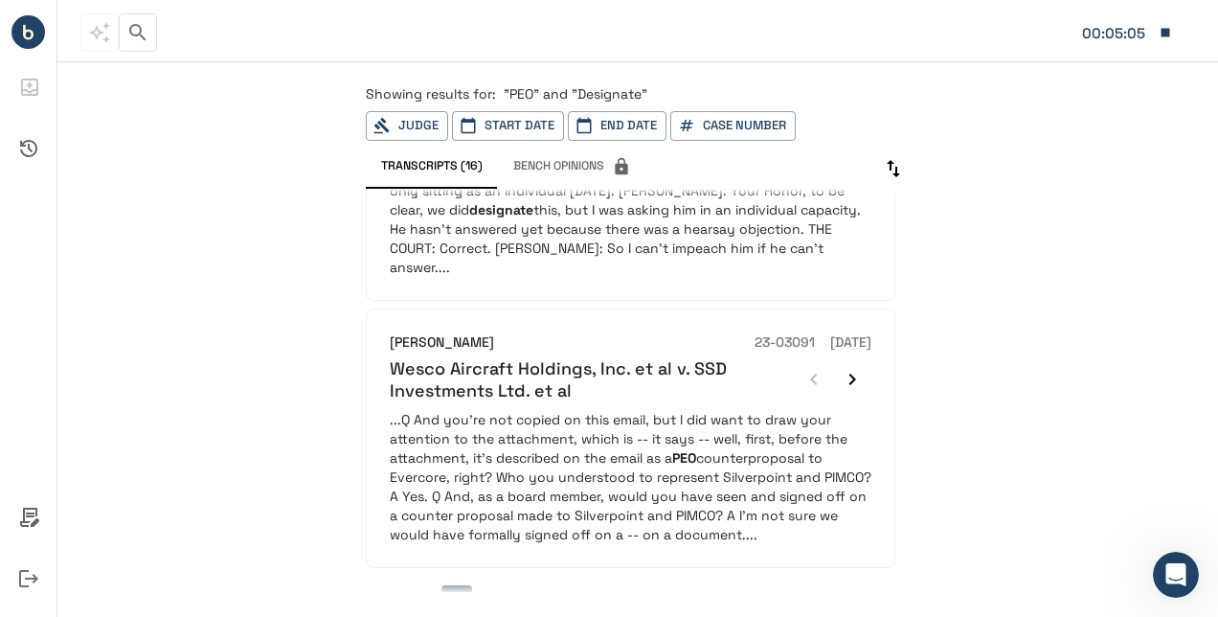
scroll to position [1312, 0]
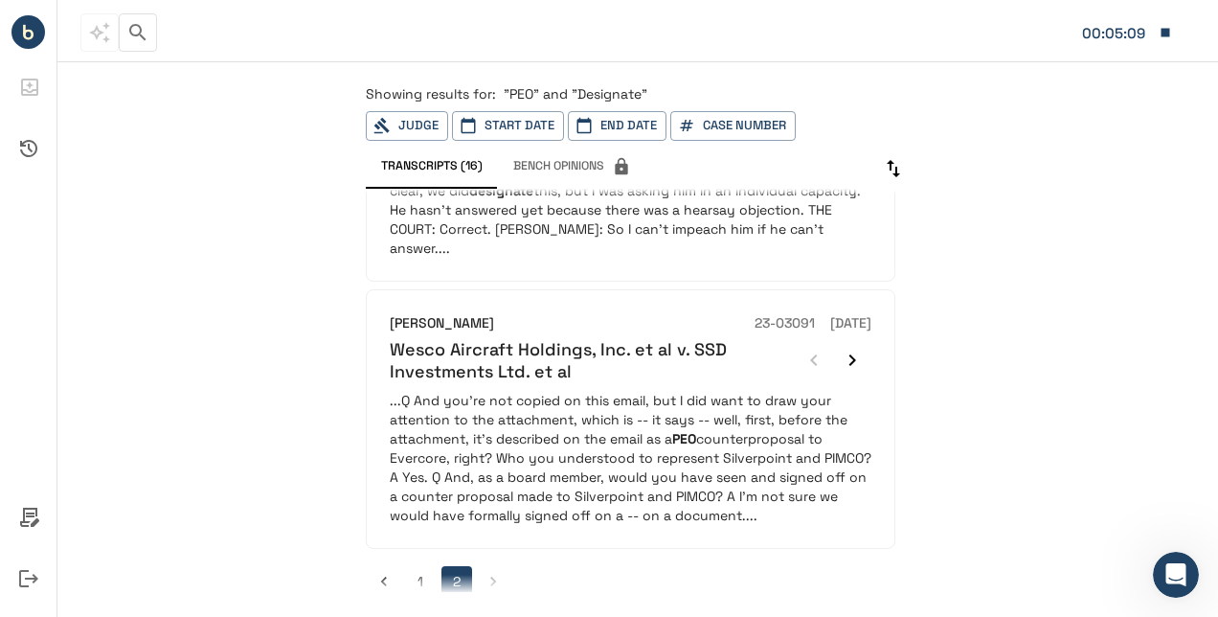
click at [664, 444] on p "...Q And you're not copied on this email, but I did want to draw your attention…" at bounding box center [631, 458] width 482 height 134
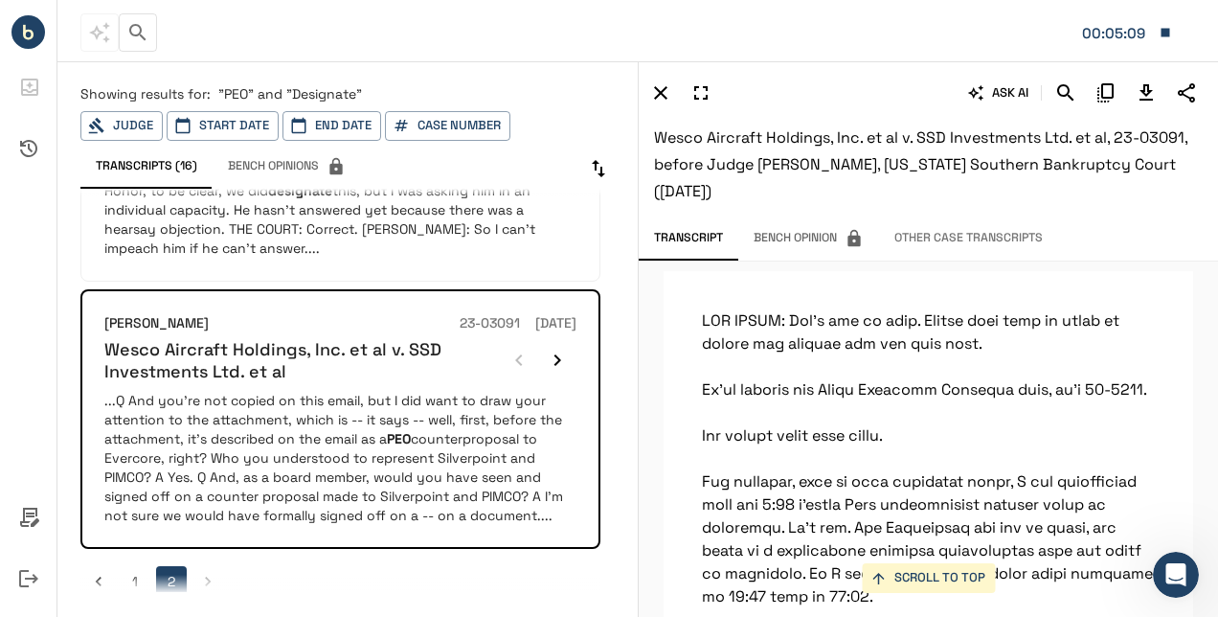
scroll to position [174500, 0]
